Goal: Task Accomplishment & Management: Manage account settings

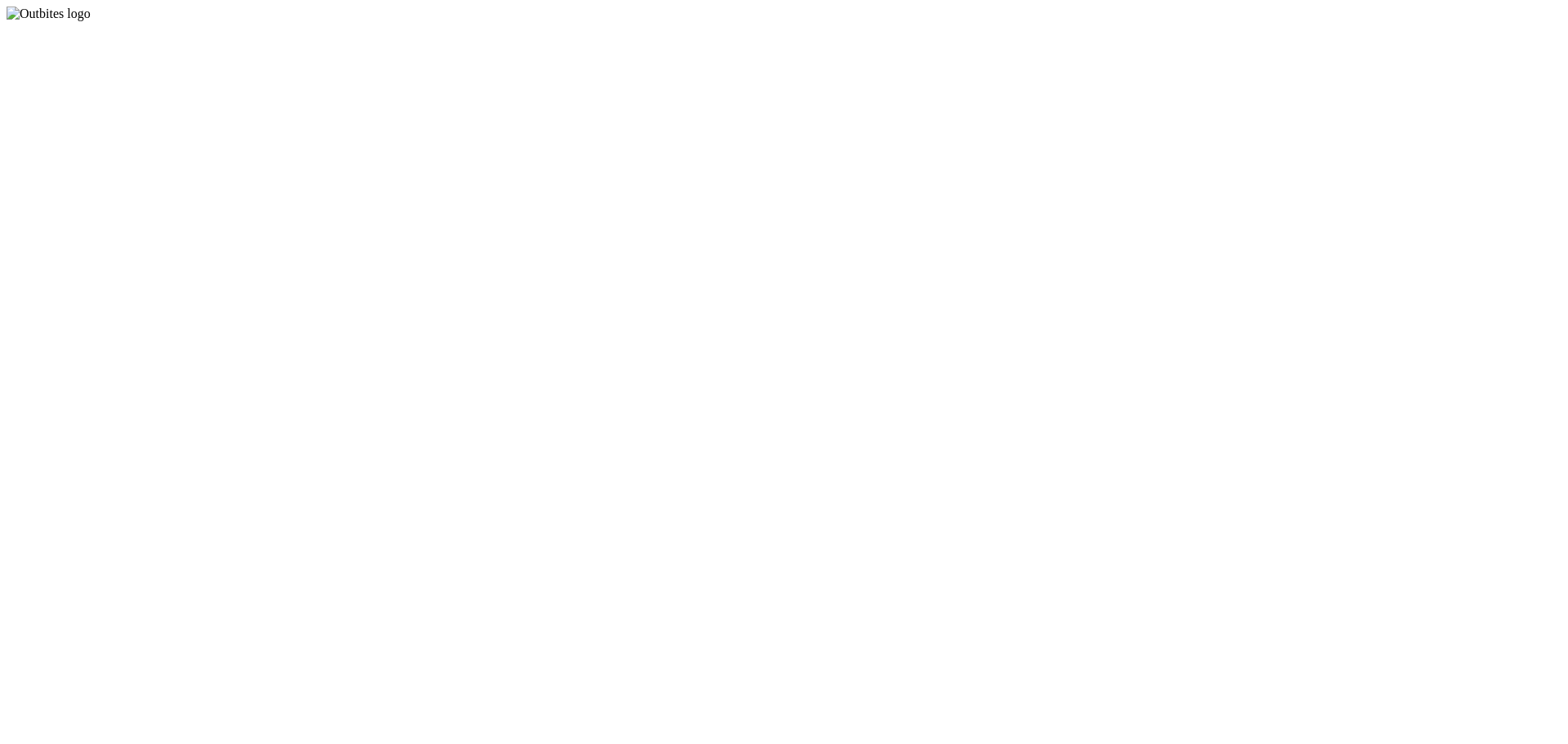
click at [837, 21] on app-root at bounding box center [784, 21] width 1555 height 0
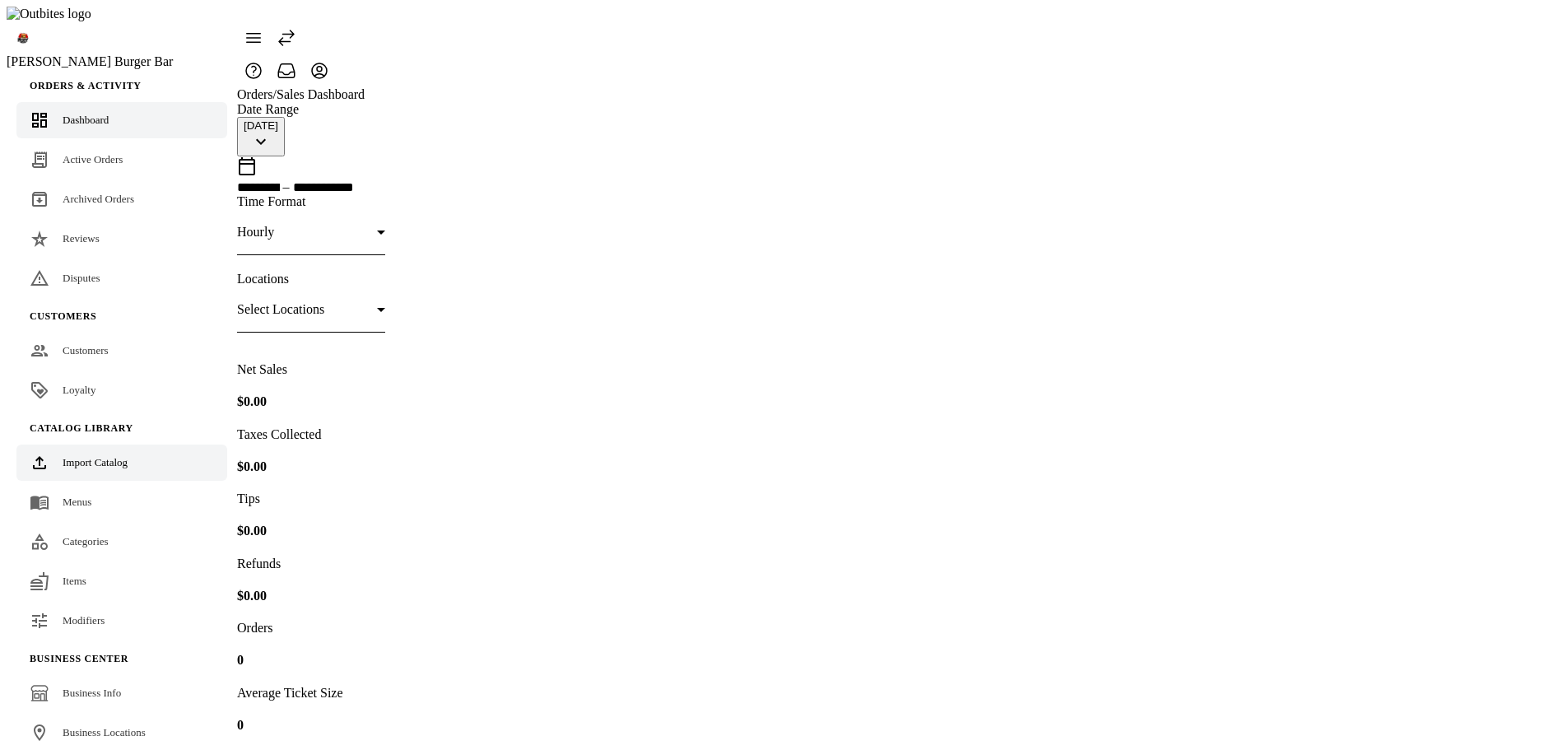
click at [71, 445] on link "Import Catalog" at bounding box center [122, 463] width 210 height 36
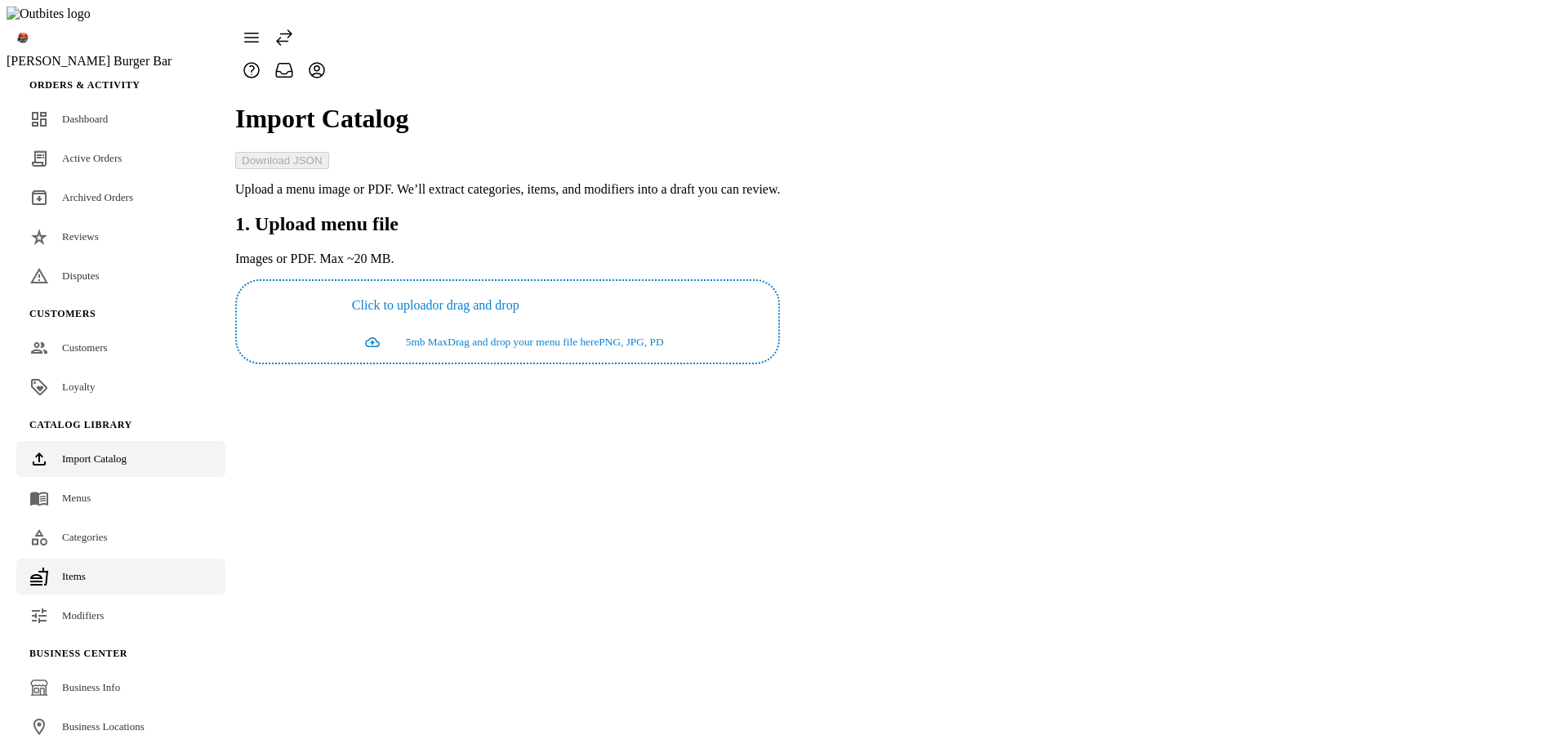
click at [73, 570] on span "Items" at bounding box center [74, 576] width 24 height 12
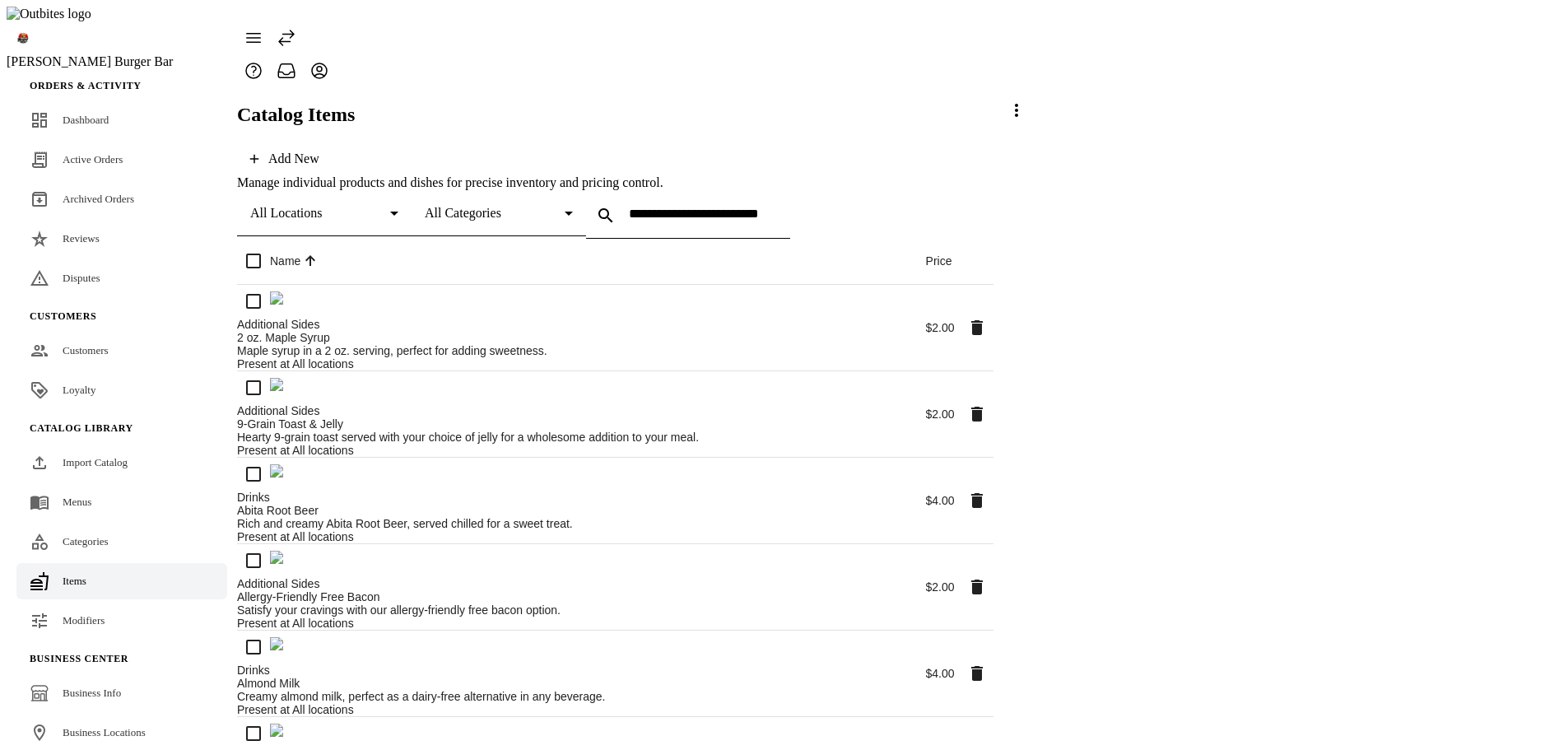
click at [1027, 121] on icon at bounding box center [1017, 111] width 20 height 20
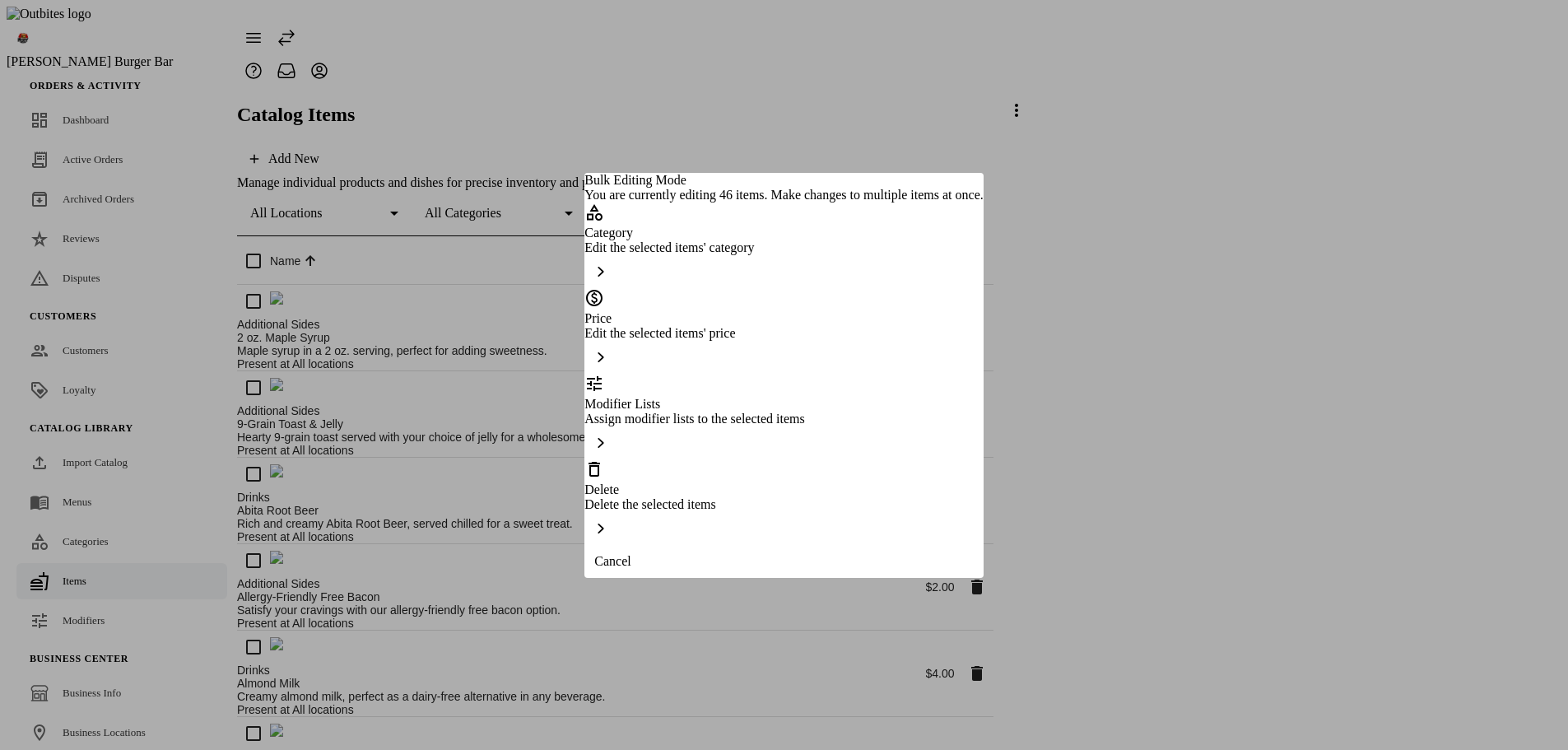
click at [764, 493] on div "Delete Delete the selected items" at bounding box center [784, 503] width 399 height 86
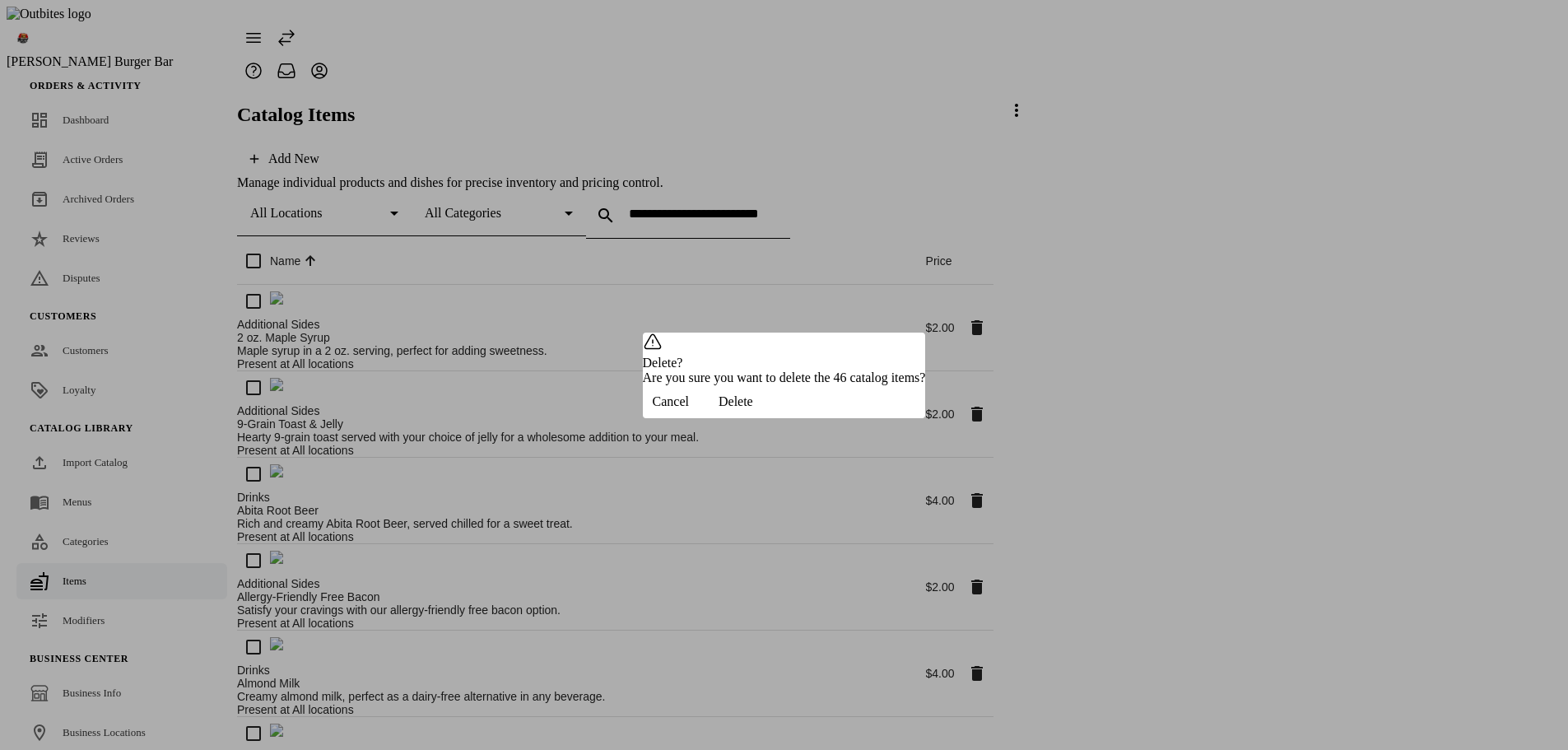
click at [773, 419] on span "button" at bounding box center [736, 402] width 74 height 40
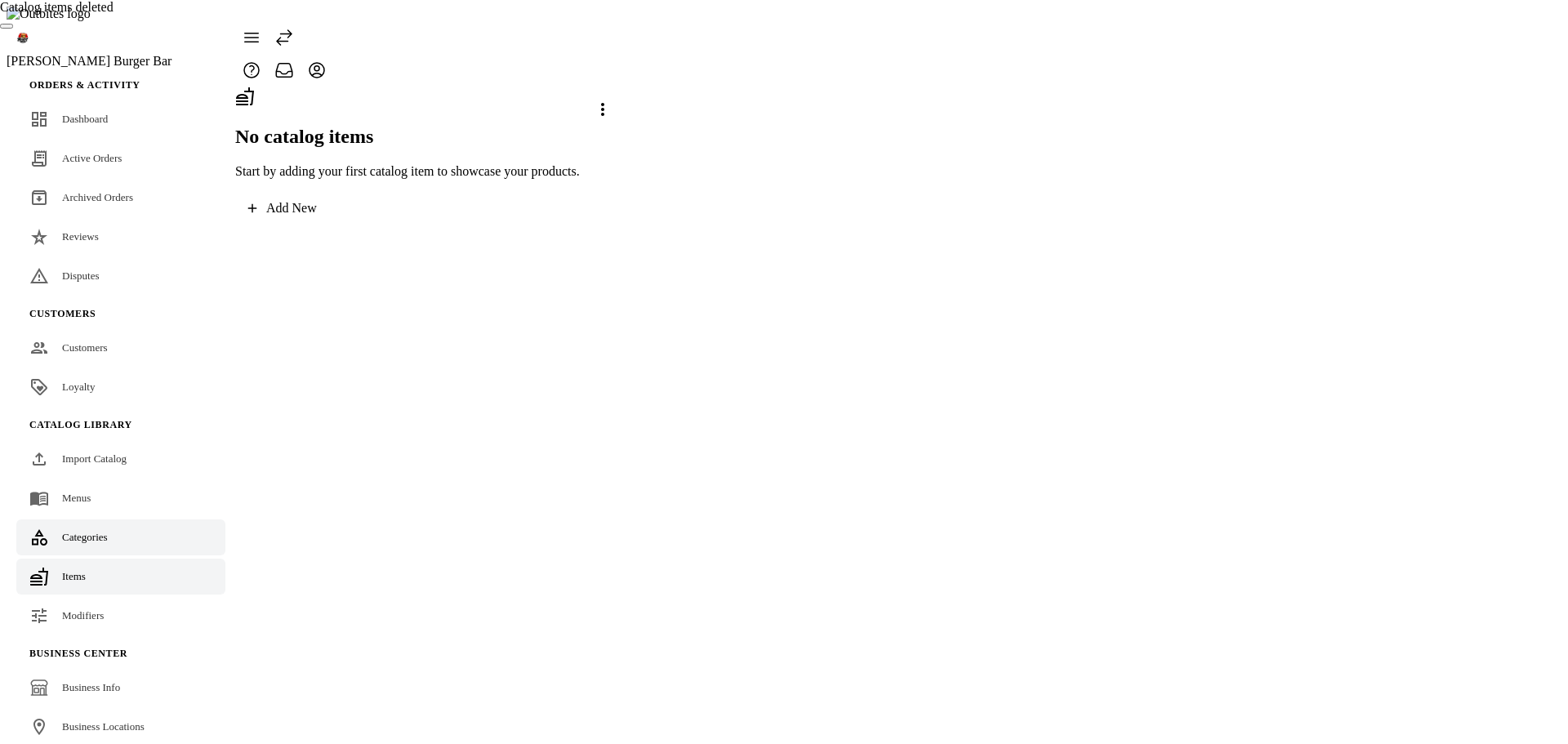
click at [118, 519] on link "Categories" at bounding box center [121, 537] width 209 height 36
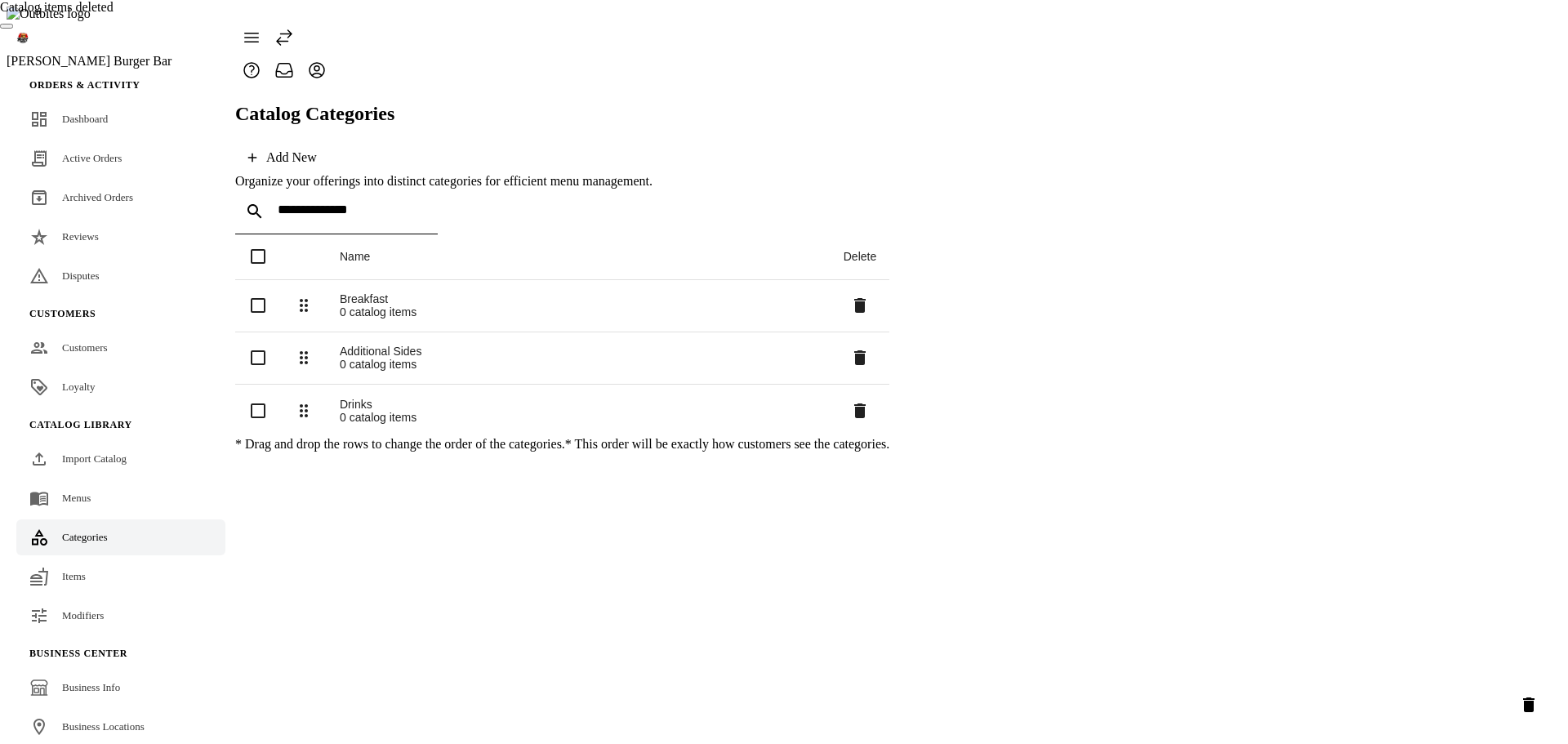
click at [1523, 698] on icon "Delete selected categories" at bounding box center [1529, 705] width 20 height 20
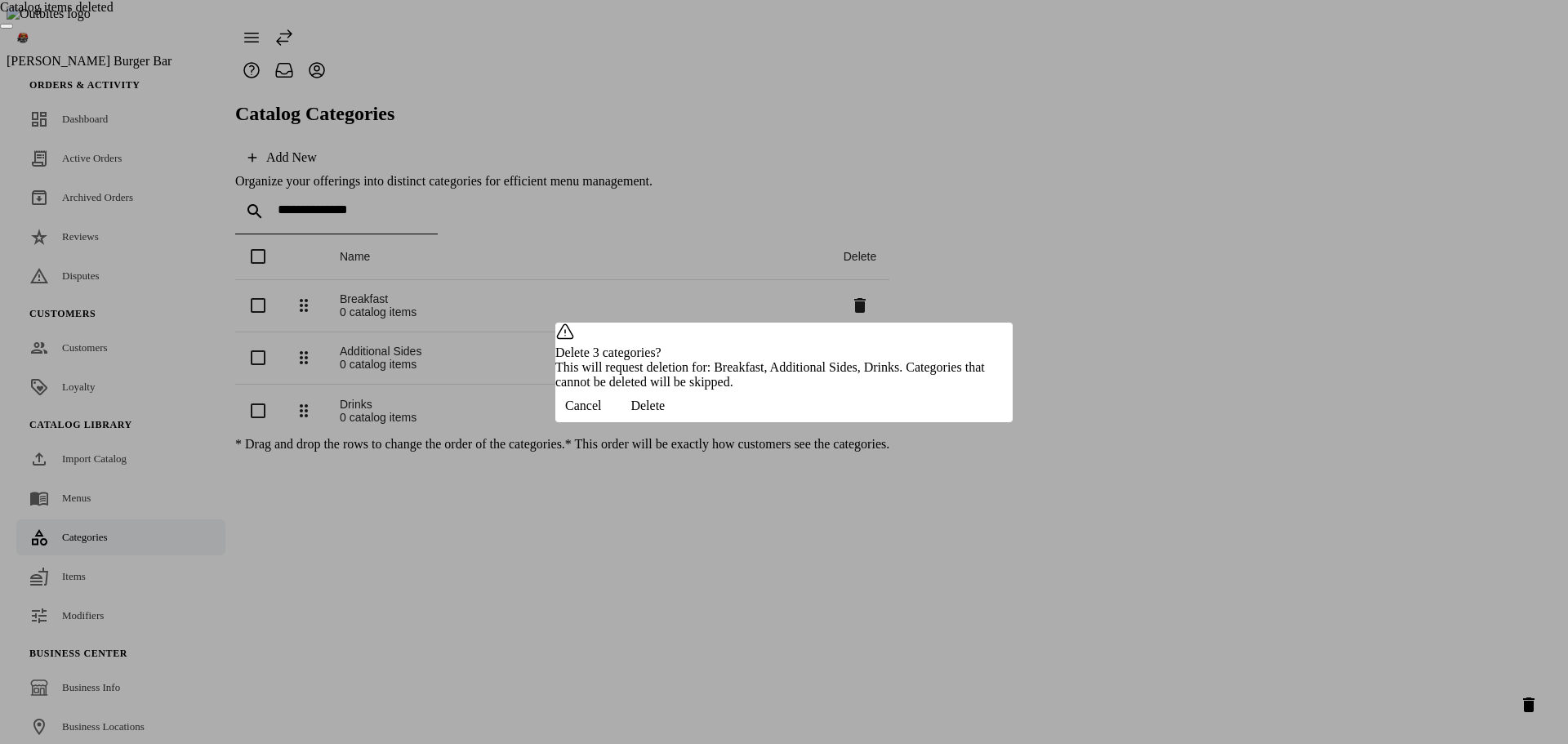
click at [665, 414] on span "Delete" at bounding box center [647, 406] width 35 height 15
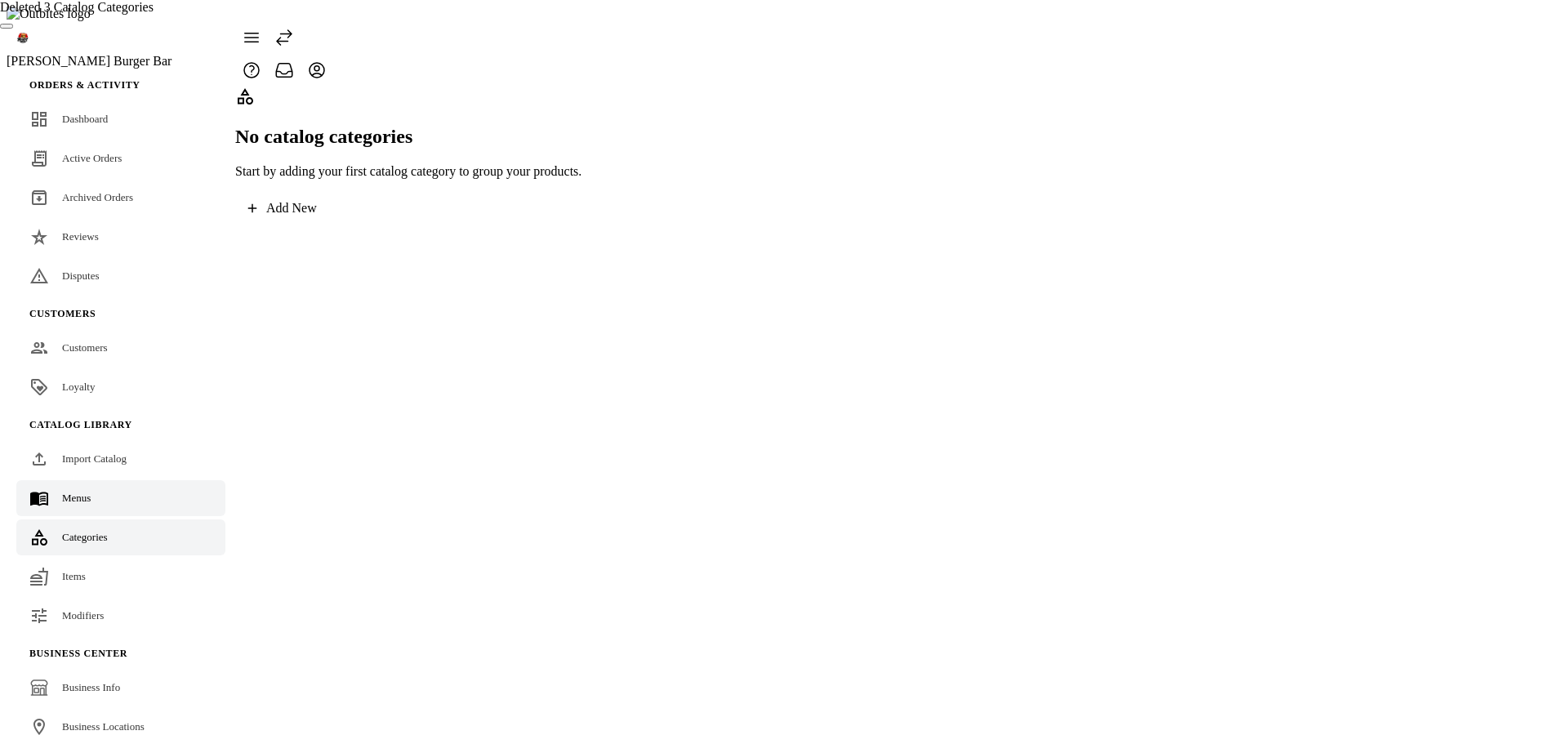
click at [82, 492] on span "Menus" at bounding box center [76, 498] width 29 height 12
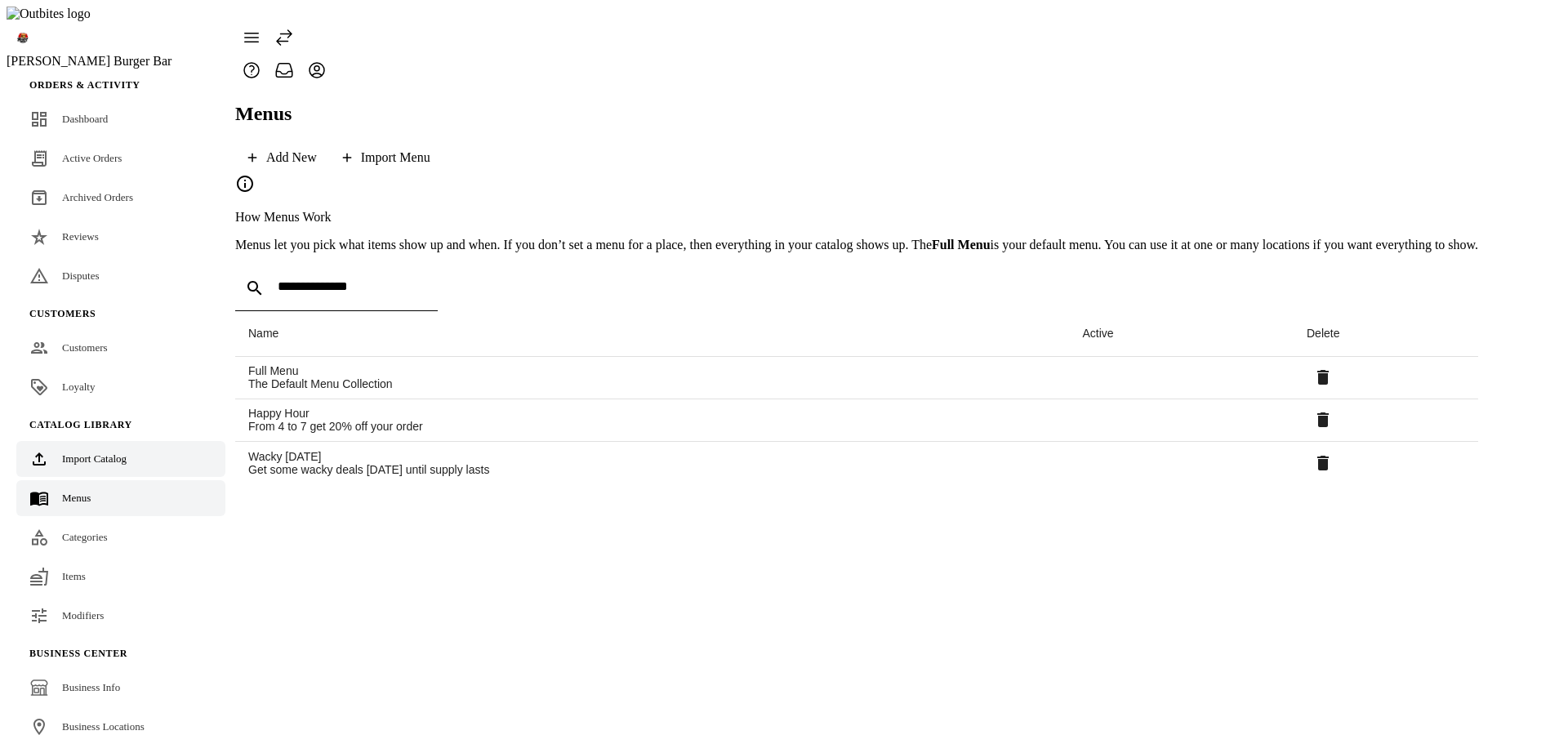
click at [113, 452] on span "Import Catalog" at bounding box center [94, 458] width 64 height 12
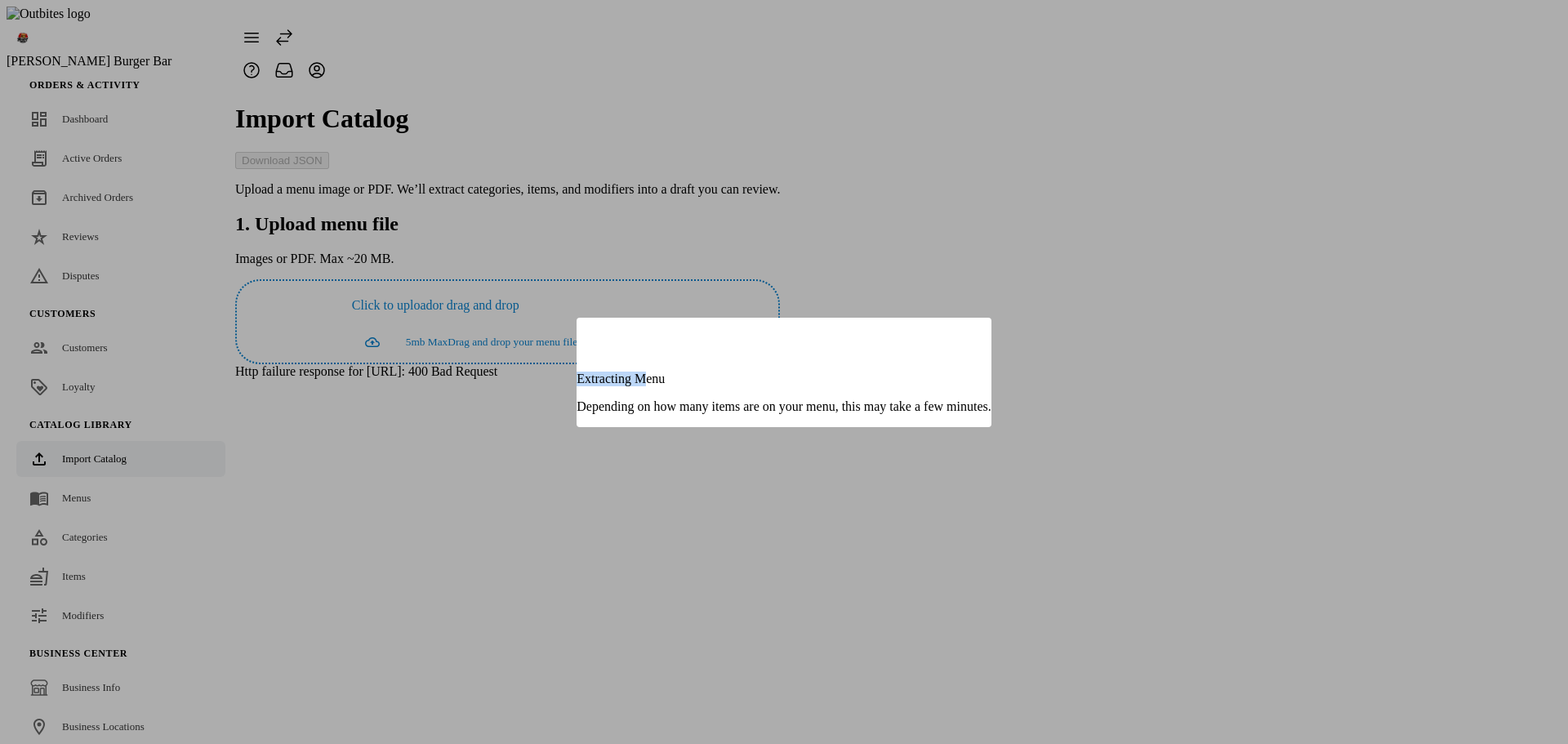
drag, startPoint x: 728, startPoint y: 406, endPoint x: 808, endPoint y: 397, distance: 80.5
click at [808, 397] on div "Extracting Menu Depending on how many items are on your menu, this may take a f…" at bounding box center [784, 372] width 415 height 110
copy p "Extracting M"
